Goal: Information Seeking & Learning: Learn about a topic

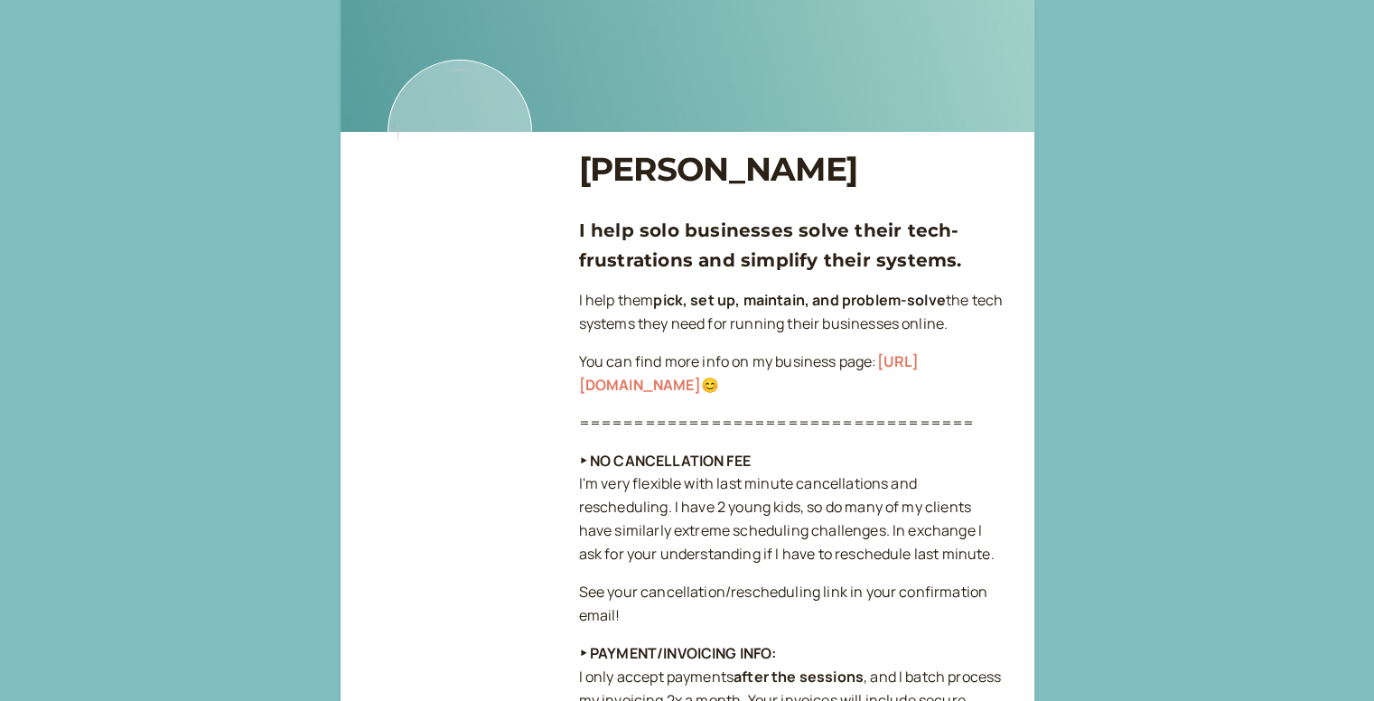
scroll to position [90, 0]
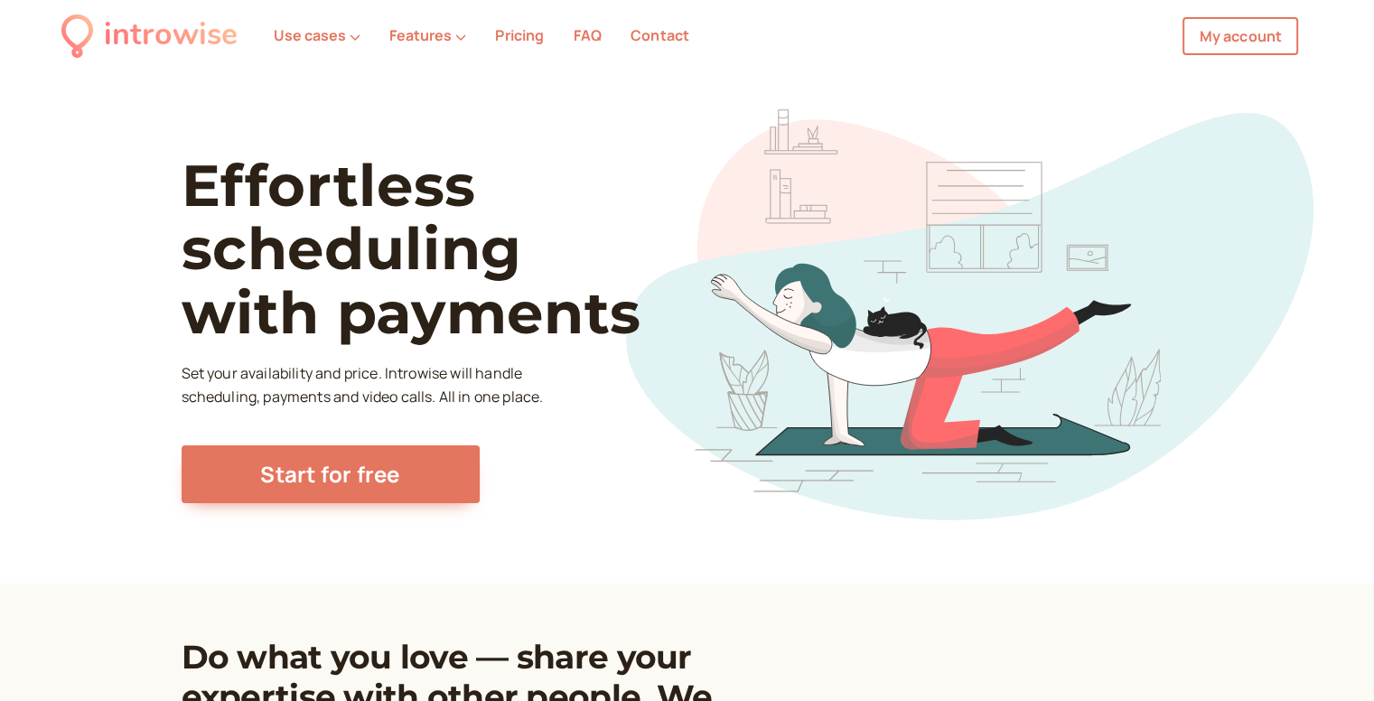
click at [523, 42] on link "Pricing" at bounding box center [519, 35] width 49 height 20
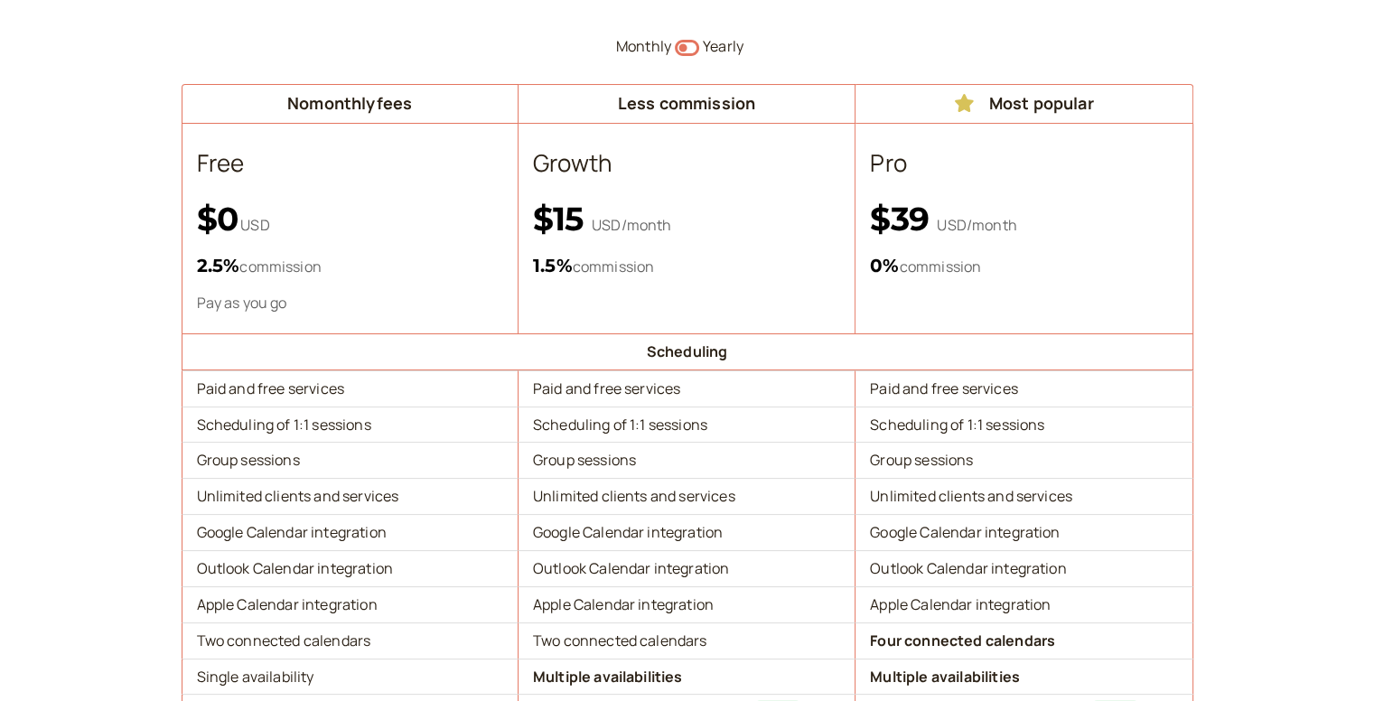
scroll to position [271, 0]
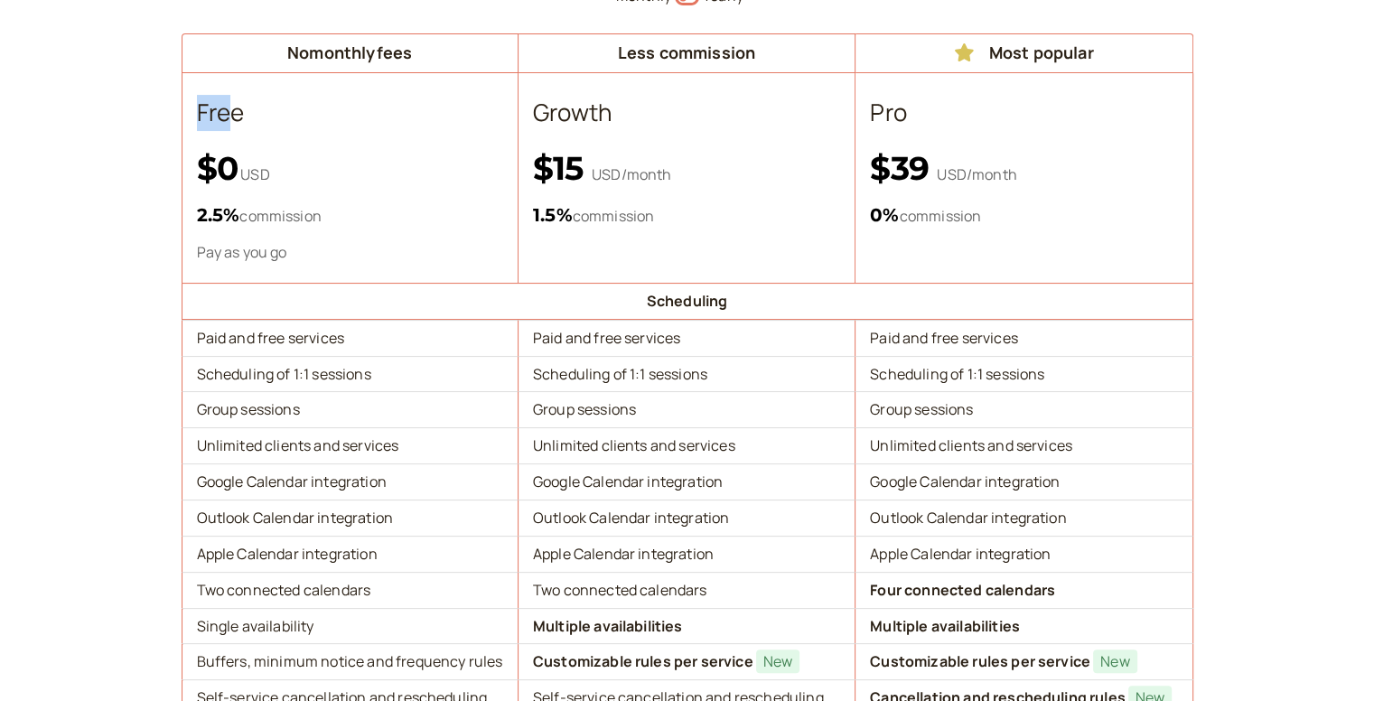
drag, startPoint x: 223, startPoint y: 120, endPoint x: 227, endPoint y: 129, distance: 9.7
click at [227, 124] on th "Free $0 USD 2.5 % commission Pay as you go" at bounding box center [350, 178] width 337 height 210
drag, startPoint x: 196, startPoint y: 210, endPoint x: 233, endPoint y: 210, distance: 37.0
click at [233, 210] on span "2.5 %" at bounding box center [218, 215] width 43 height 22
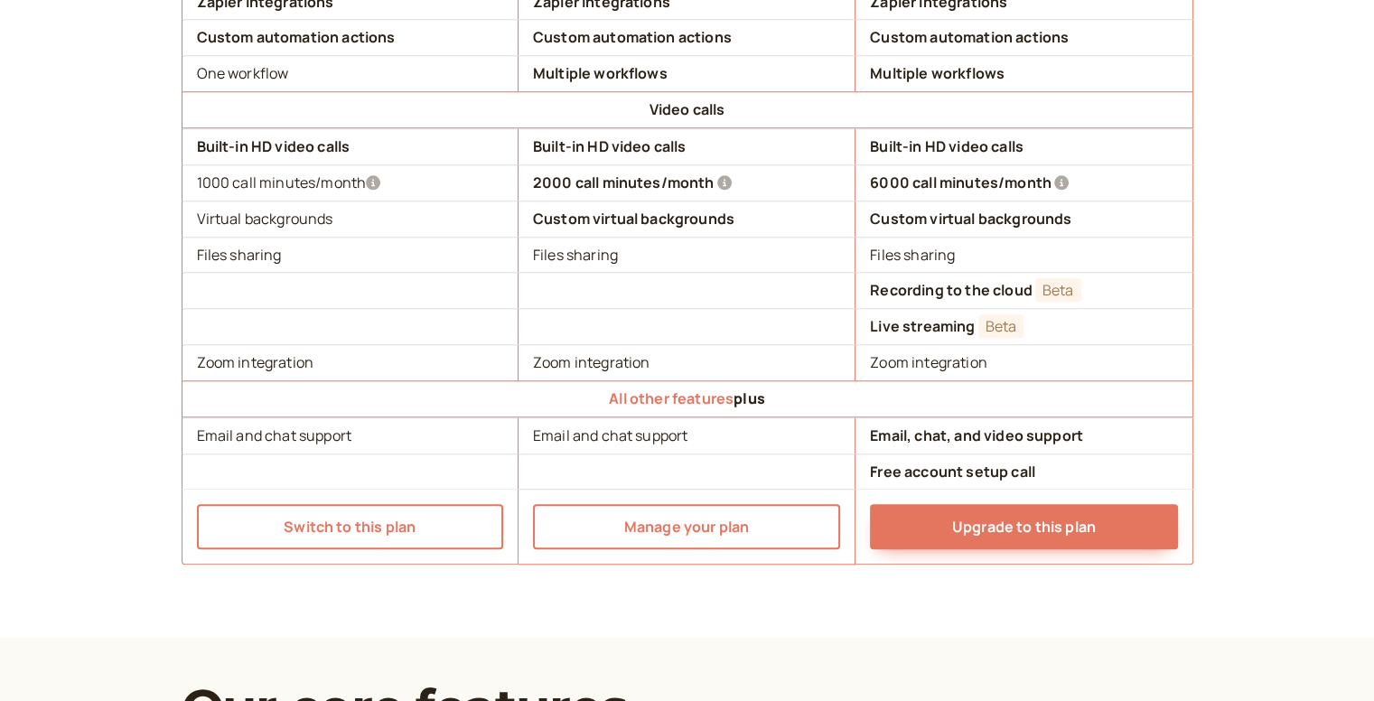
scroll to position [1806, 0]
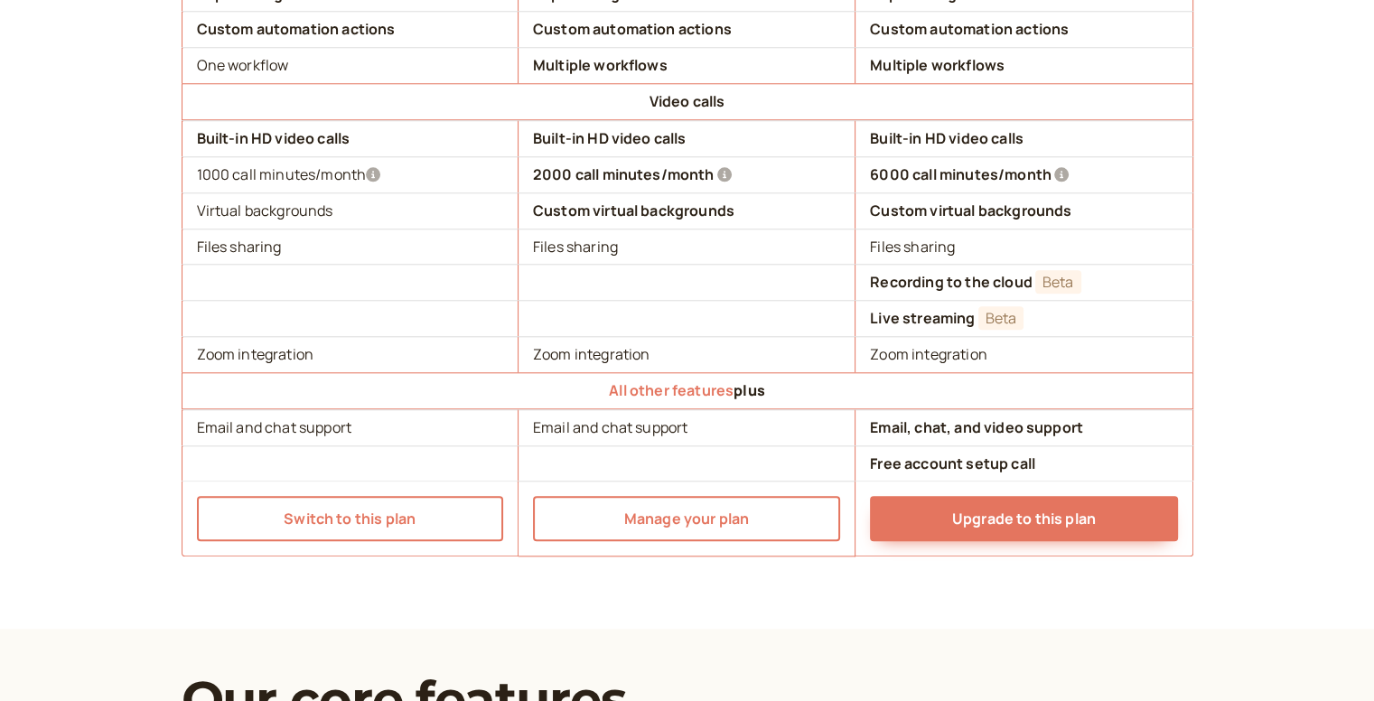
drag, startPoint x: 194, startPoint y: 164, endPoint x: 409, endPoint y: 169, distance: 215.0
click at [415, 171] on td "1000 call minutes/month" at bounding box center [350, 174] width 337 height 36
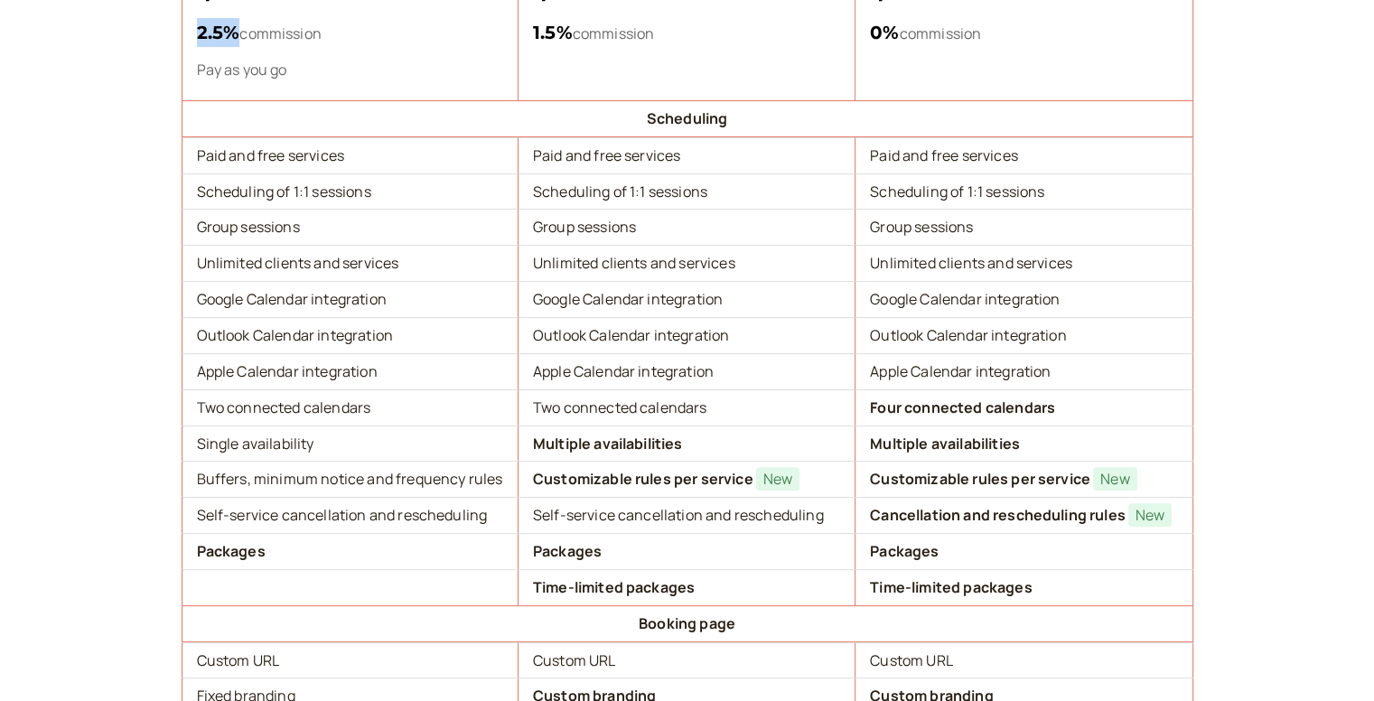
scroll to position [452, 0]
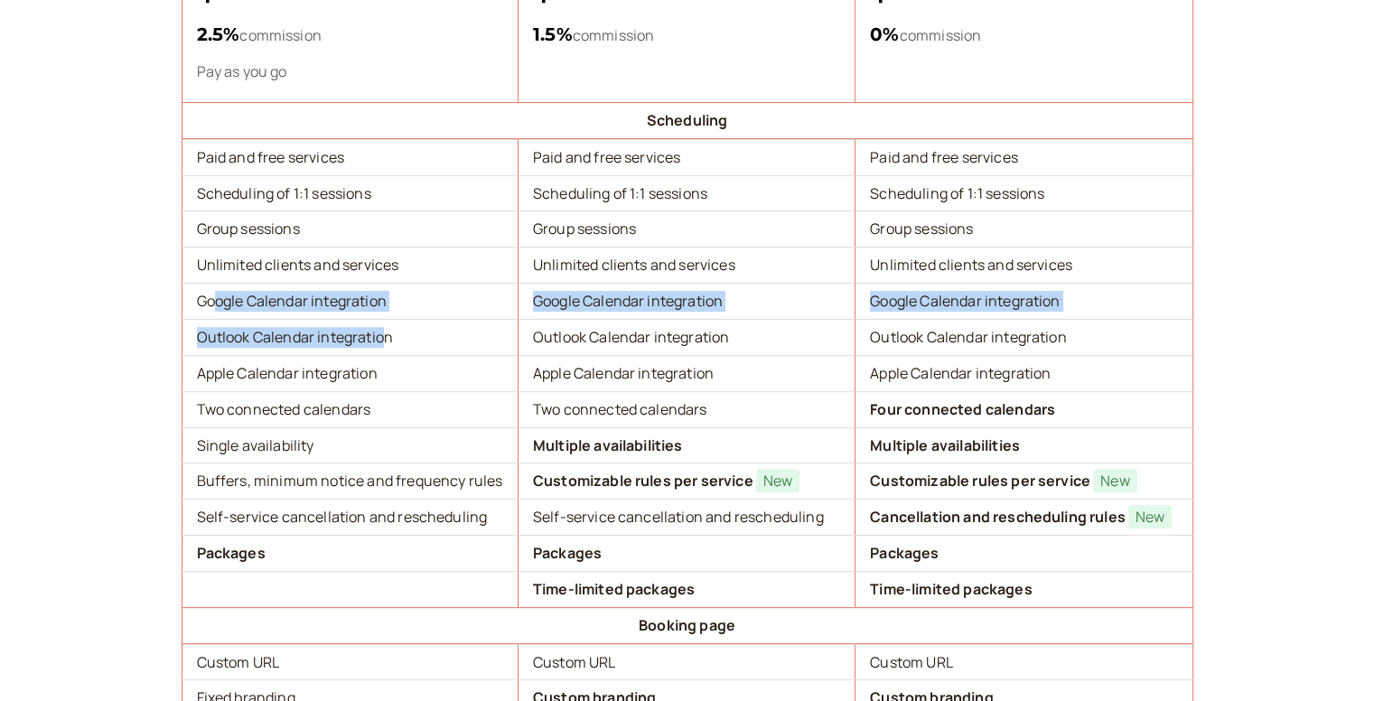
drag, startPoint x: 219, startPoint y: 297, endPoint x: 419, endPoint y: 338, distance: 204.6
click at [426, 337] on td "Outlook Calendar integration" at bounding box center [350, 337] width 337 height 36
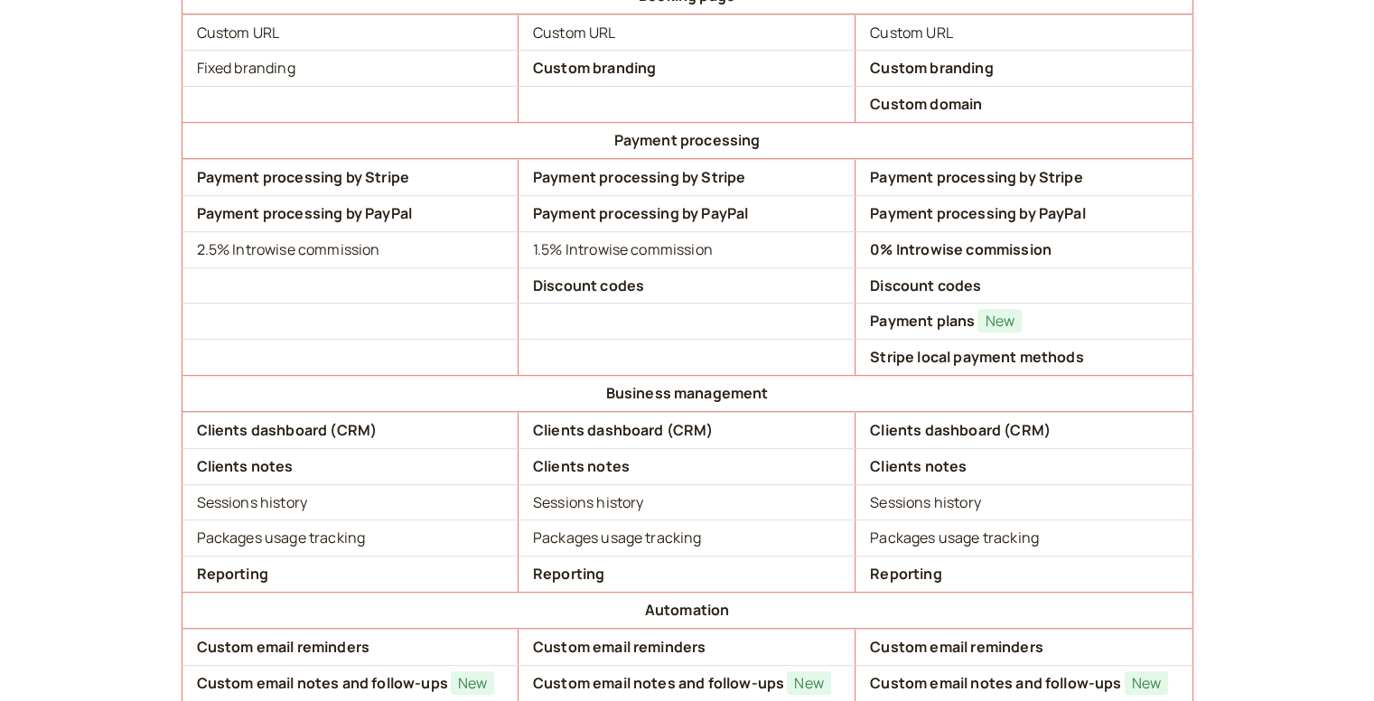
scroll to position [1084, 0]
